Goal: Information Seeking & Learning: Learn about a topic

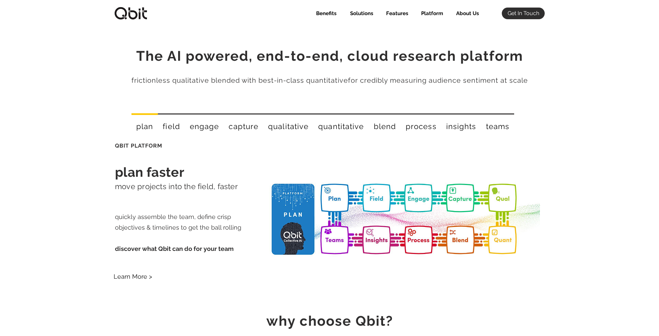
select select "Agency"
